Goal: Transaction & Acquisition: Purchase product/service

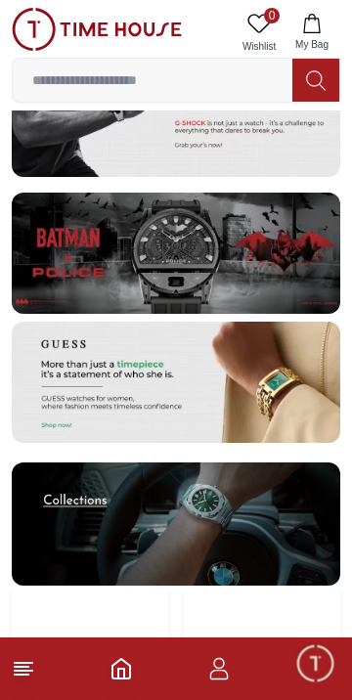
scroll to position [3548, 0]
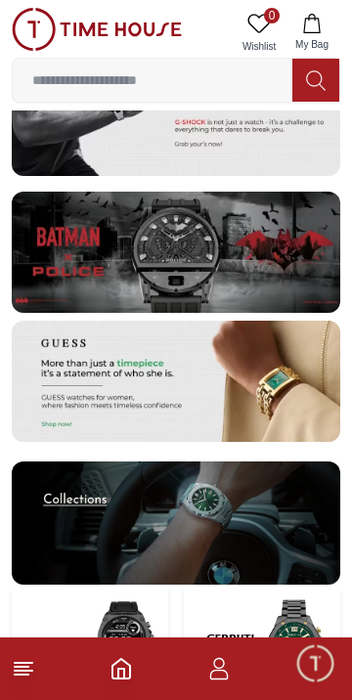
click at [243, 238] on img at bounding box center [176, 252] width 329 height 121
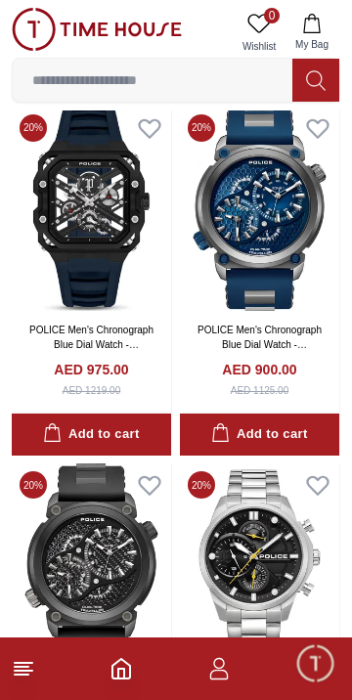
scroll to position [6622, 0]
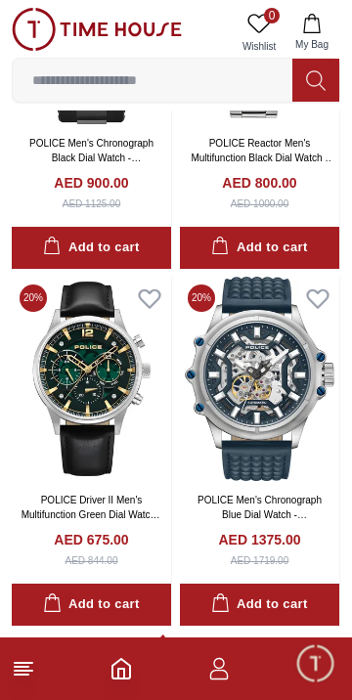
scroll to position [7347, 0]
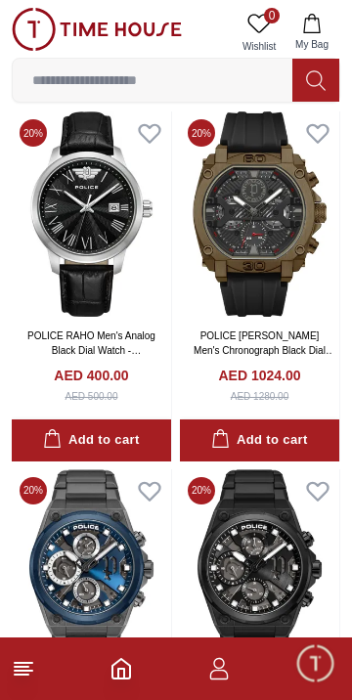
scroll to position [14223, 0]
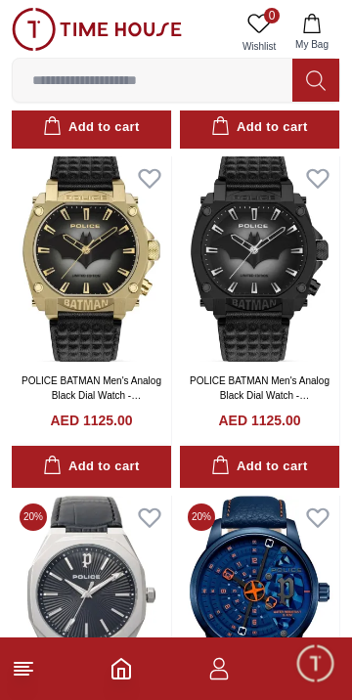
scroll to position [17716, 0]
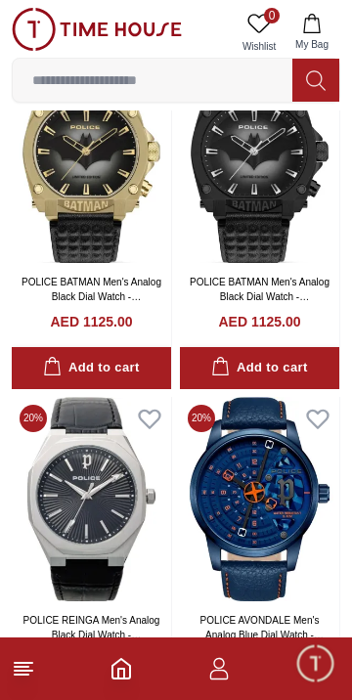
scroll to position [18014, 0]
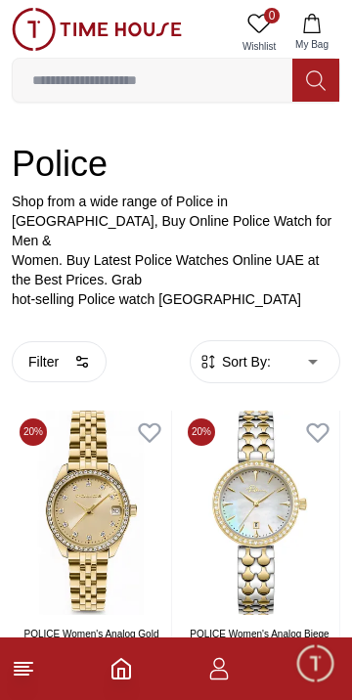
scroll to position [243, 0]
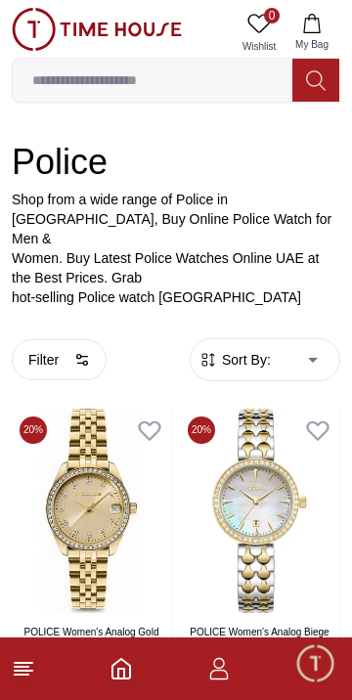
click at [101, 339] on button "Filter" at bounding box center [59, 359] width 95 height 41
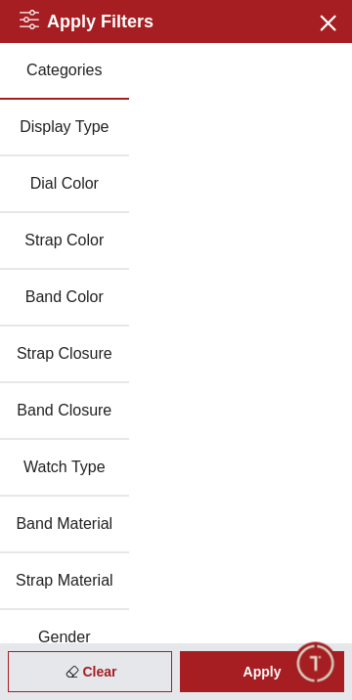
click at [84, 333] on button "Strap Closure" at bounding box center [64, 355] width 129 height 57
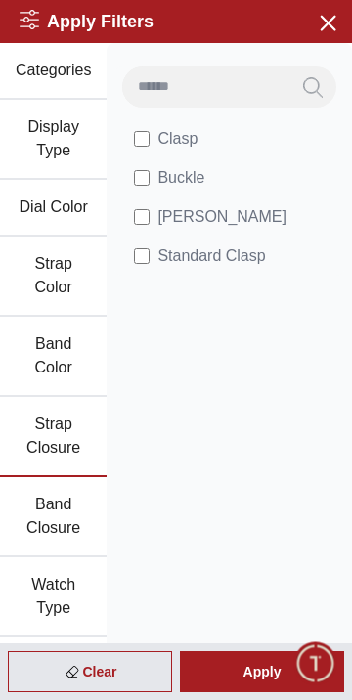
click at [315, 26] on icon "button" at bounding box center [327, 22] width 24 height 24
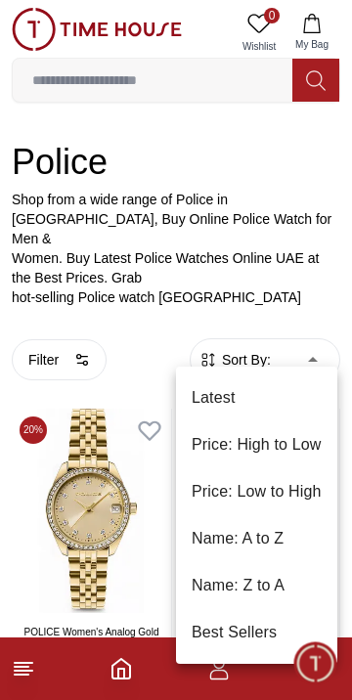
click at [261, 436] on li "Price: High to Low" at bounding box center [256, 445] width 161 height 47
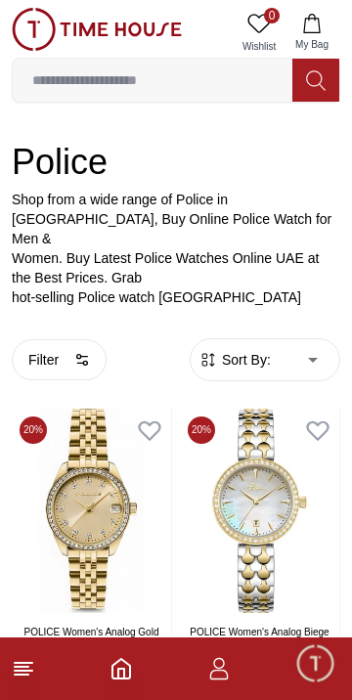
type input "*"
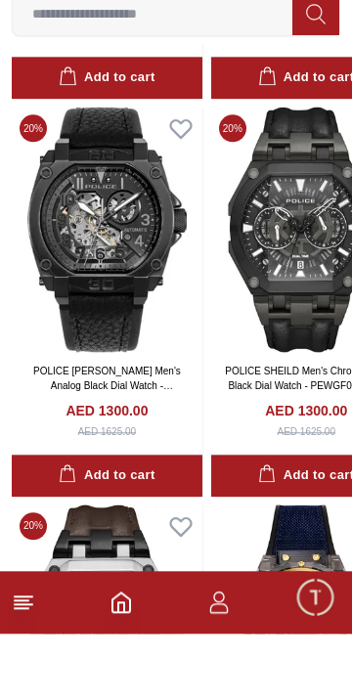
scroll to position [876, 0]
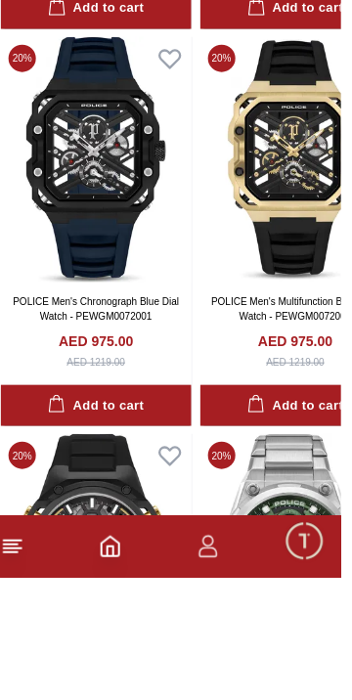
scroll to position [4441, 0]
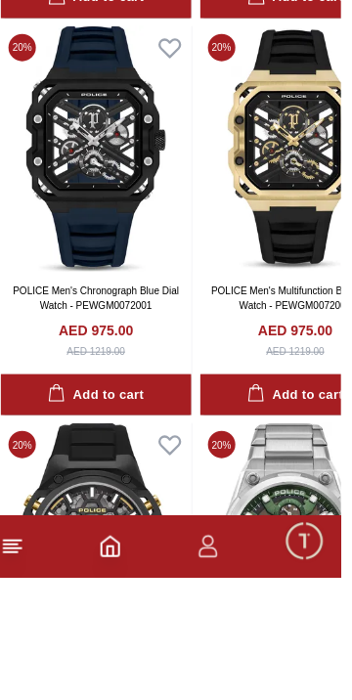
click at [122, 282] on img at bounding box center [107, 272] width 191 height 246
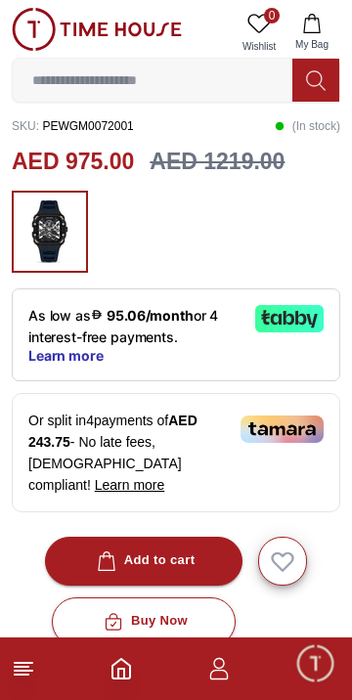
scroll to position [481, 0]
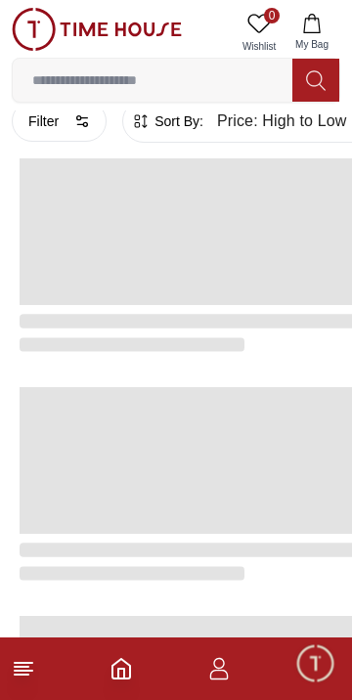
scroll to position [3676, 0]
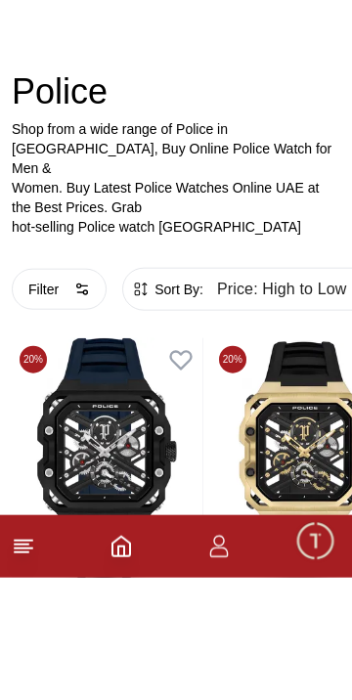
scroll to position [191, 0]
